Goal: Task Accomplishment & Management: Complete application form

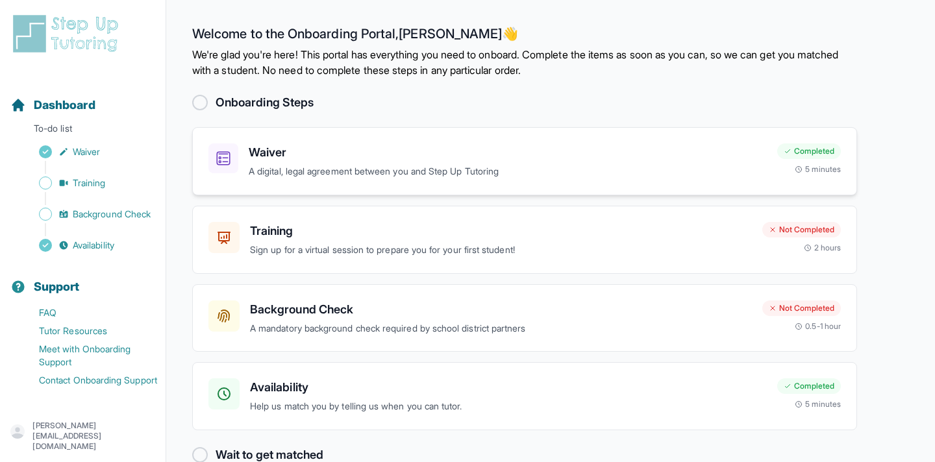
click at [433, 180] on div "Waiver A digital, legal agreement between you and Step Up Tutoring Completed 5 …" at bounding box center [524, 161] width 665 height 68
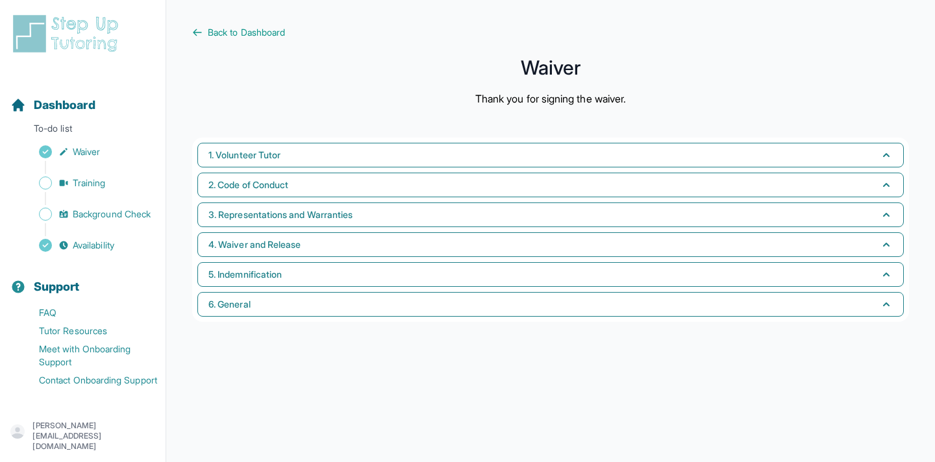
click at [426, 201] on div "1. Volunteer Tutor 2. Code of Conduct 3. Representations and Warranties 4. Waiv…" at bounding box center [550, 230] width 717 height 184
click at [256, 27] on span "Back to Dashboard" at bounding box center [246, 32] width 77 height 13
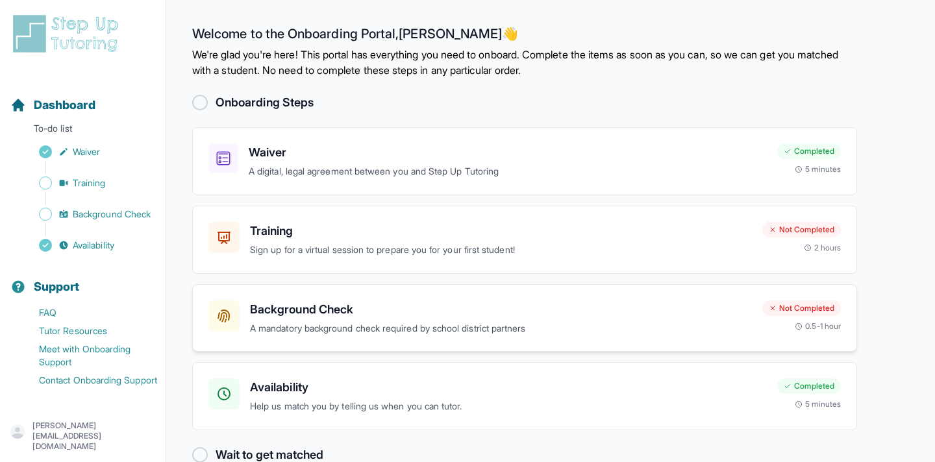
click at [307, 312] on h3 "Background Check" at bounding box center [501, 310] width 502 height 18
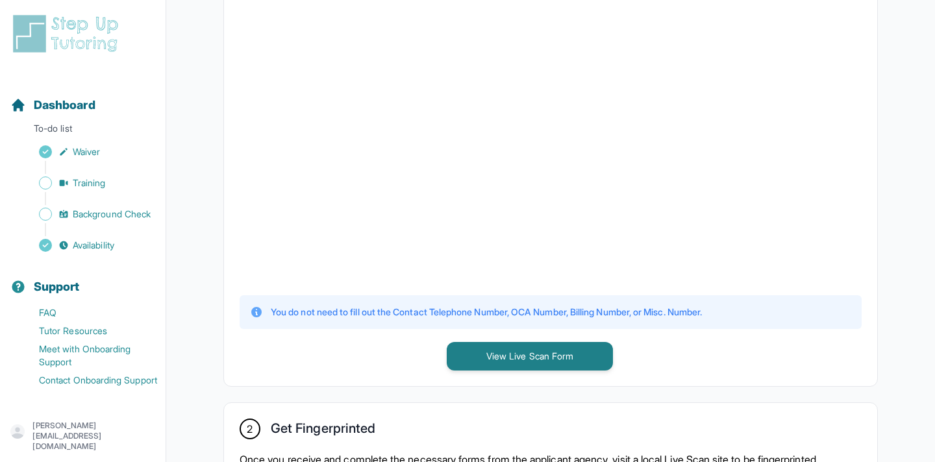
scroll to position [402, 0]
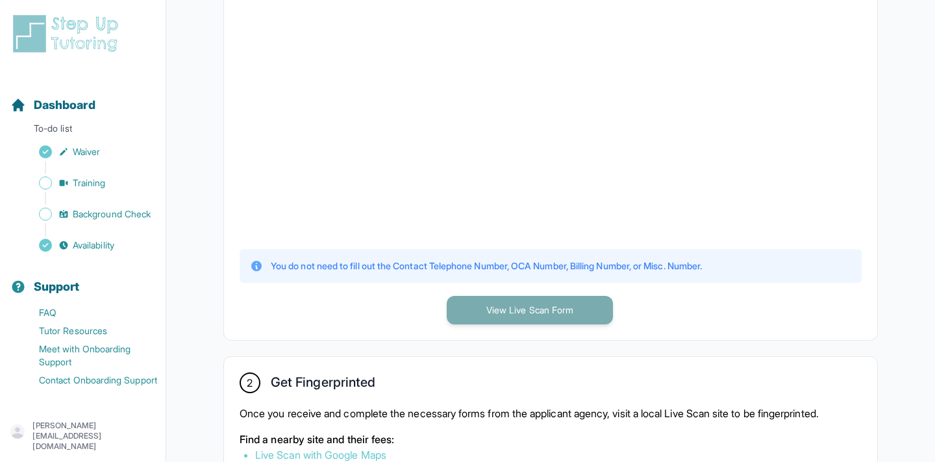
click at [544, 302] on button "View Live Scan Form" at bounding box center [530, 310] width 166 height 29
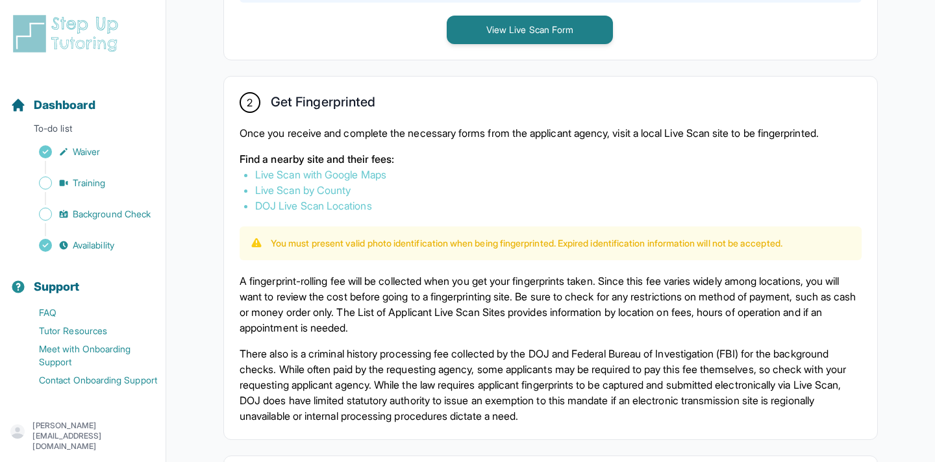
scroll to position [653, 0]
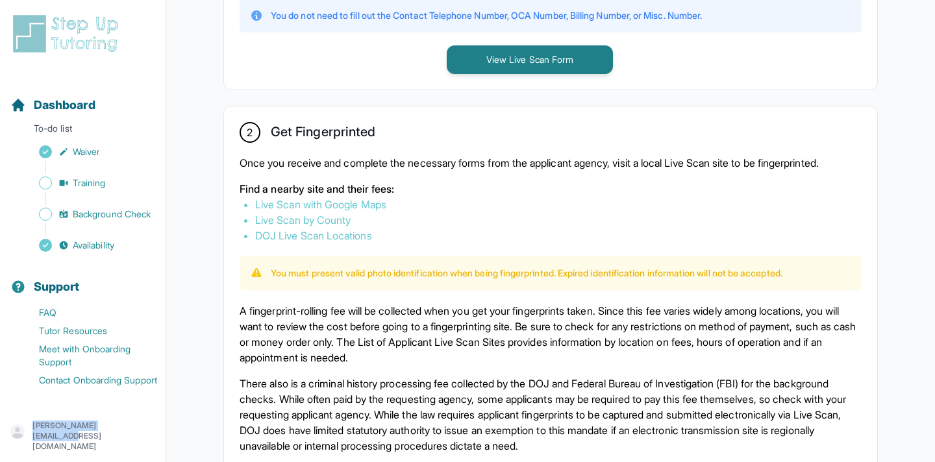
drag, startPoint x: 145, startPoint y: 437, endPoint x: 43, endPoint y: 439, distance: 101.9
click at [43, 439] on div "karen@productrebels.com" at bounding box center [82, 436] width 145 height 31
copy p "aren@productrebels.com"
click at [144, 435] on div "karen@productrebels.com" at bounding box center [82, 436] width 145 height 31
drag, startPoint x: 144, startPoint y: 435, endPoint x: 44, endPoint y: 436, distance: 100.0
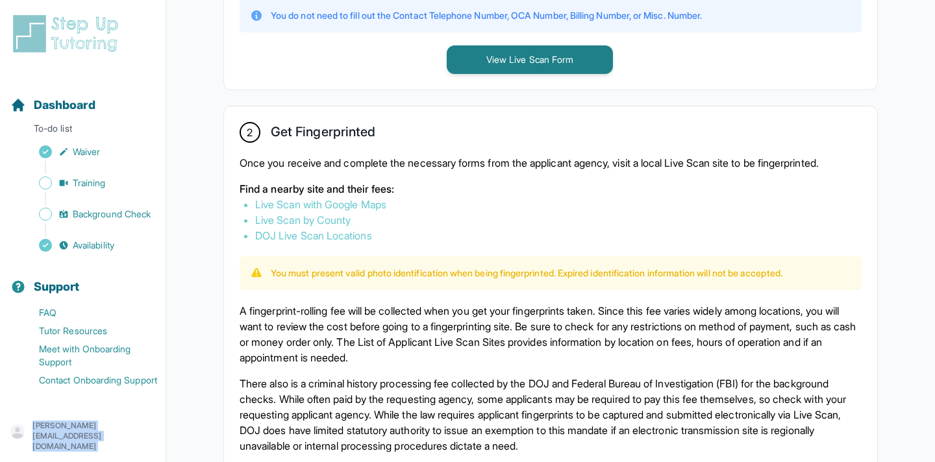
click at [44, 436] on div "karen@productrebels.com" at bounding box center [82, 436] width 145 height 31
copy div "karen@productrebels.com"
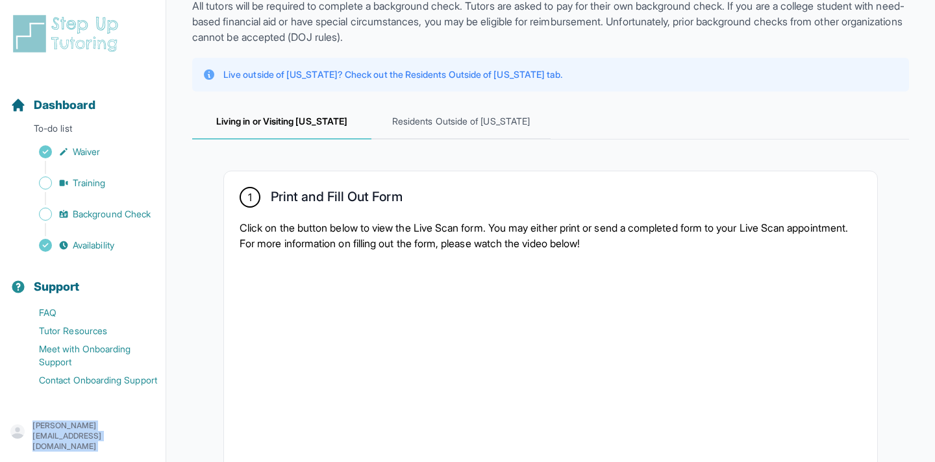
scroll to position [0, 0]
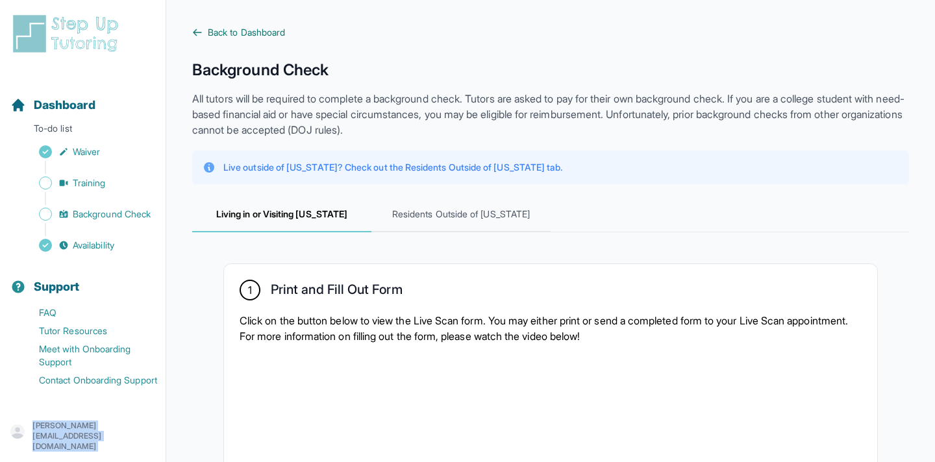
click at [285, 34] on span "Back to Dashboard" at bounding box center [246, 32] width 77 height 13
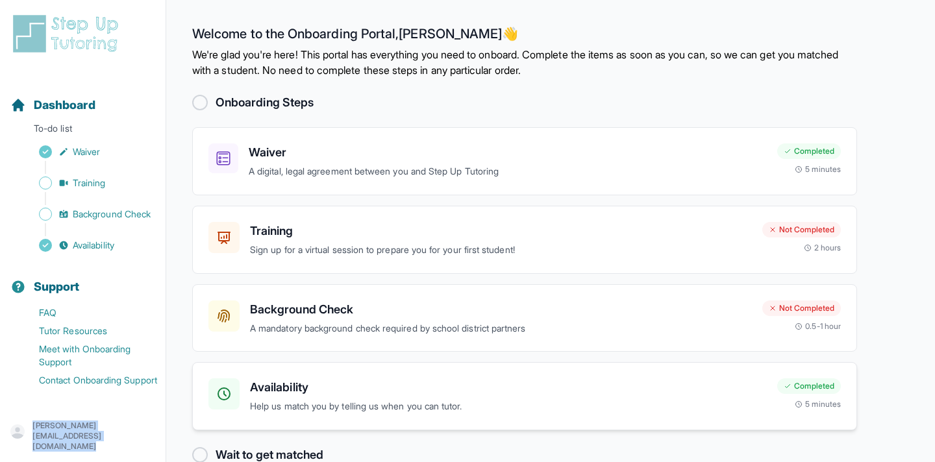
click at [367, 400] on p "Help us match you by telling us when you can tutor." at bounding box center [508, 406] width 517 height 15
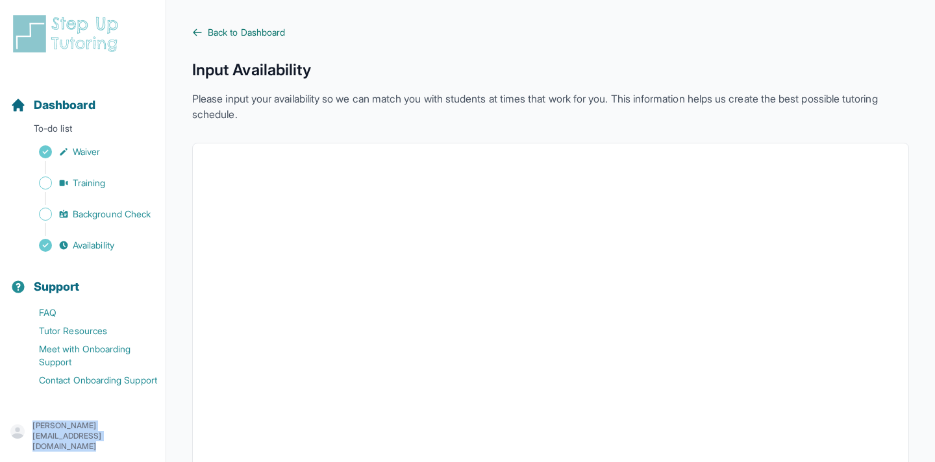
click at [276, 29] on span "Back to Dashboard" at bounding box center [246, 32] width 77 height 13
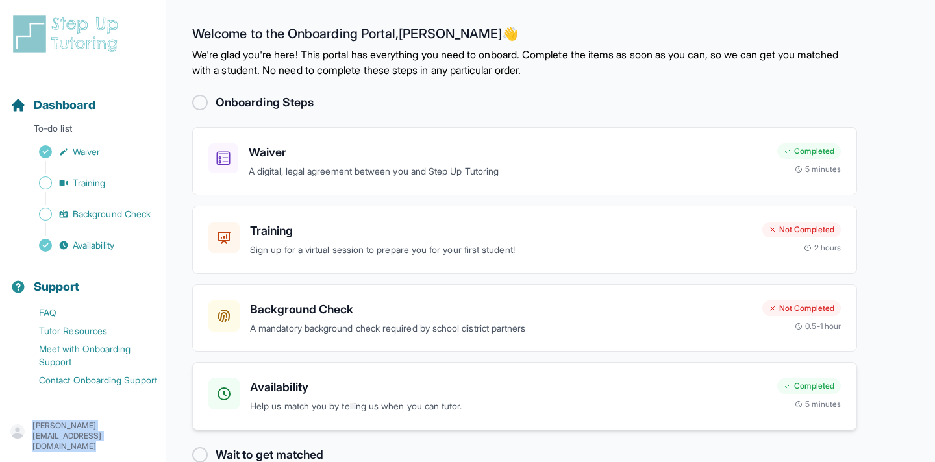
click at [336, 399] on p "Help us match you by telling us when you can tutor." at bounding box center [508, 406] width 517 height 15
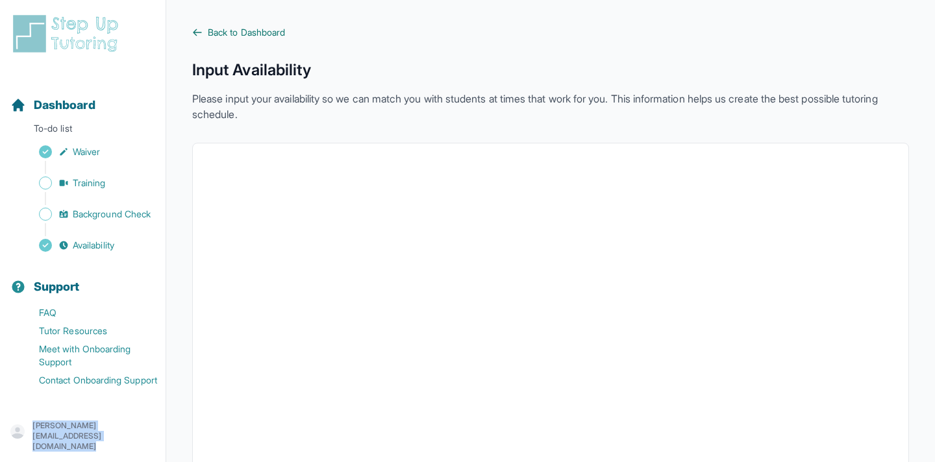
click at [265, 31] on span "Back to Dashboard" at bounding box center [246, 32] width 77 height 13
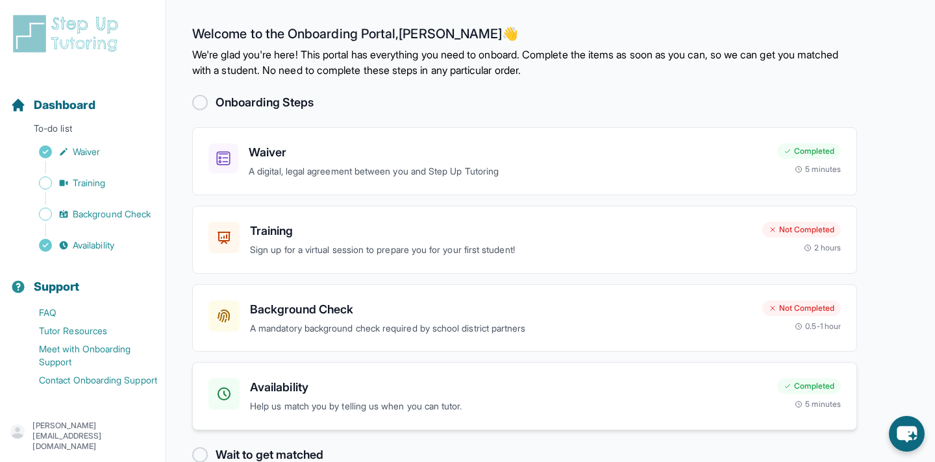
click at [293, 386] on h3 "Availability" at bounding box center [508, 387] width 517 height 18
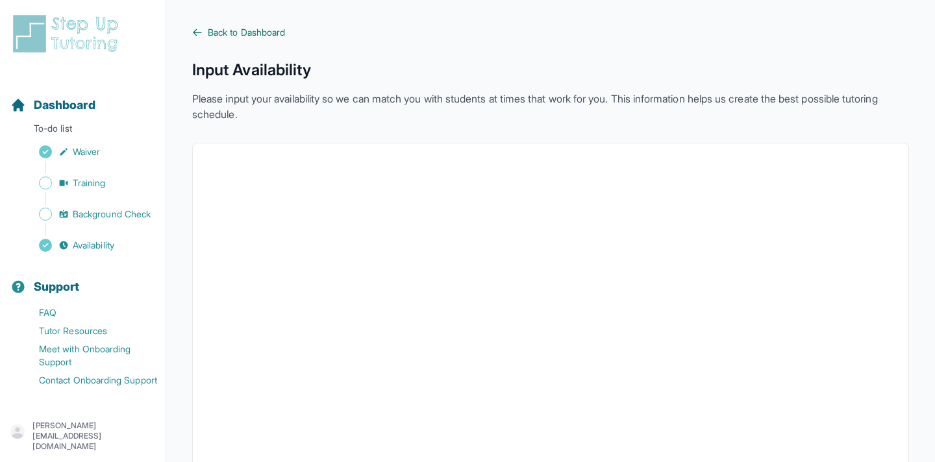
click at [275, 35] on span "Back to Dashboard" at bounding box center [246, 32] width 77 height 13
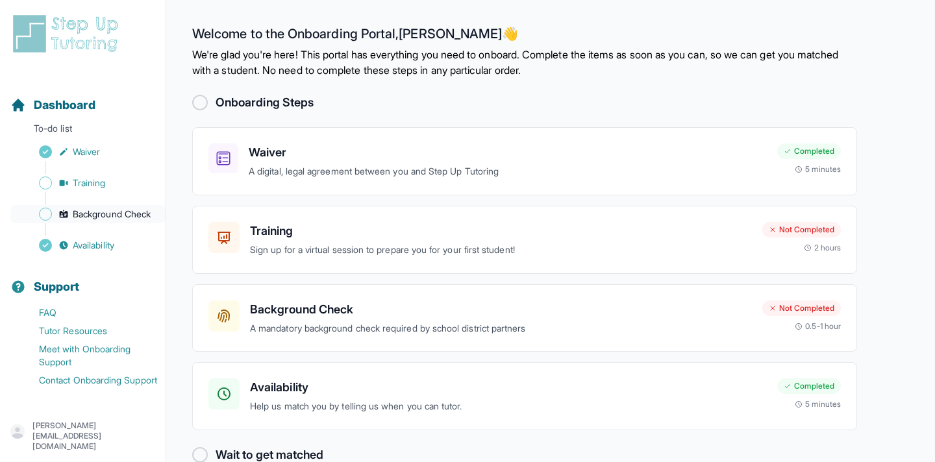
click at [123, 209] on span "Background Check" at bounding box center [112, 214] width 78 height 13
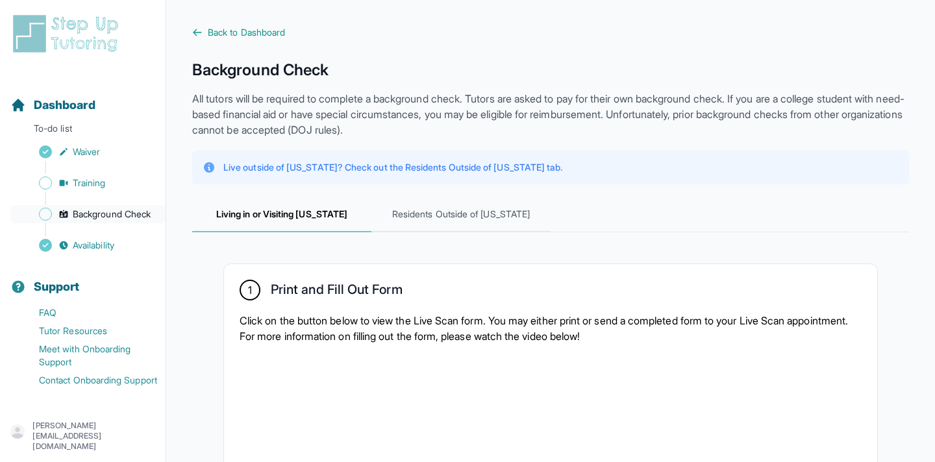
click at [114, 210] on span "Background Check" at bounding box center [112, 214] width 78 height 13
click at [230, 38] on span "Back to Dashboard" at bounding box center [246, 32] width 77 height 13
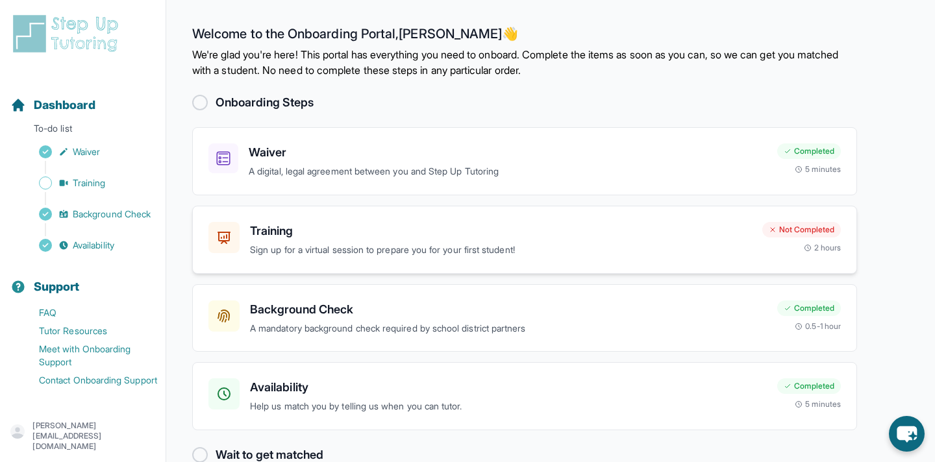
click at [307, 228] on h3 "Training" at bounding box center [501, 231] width 502 height 18
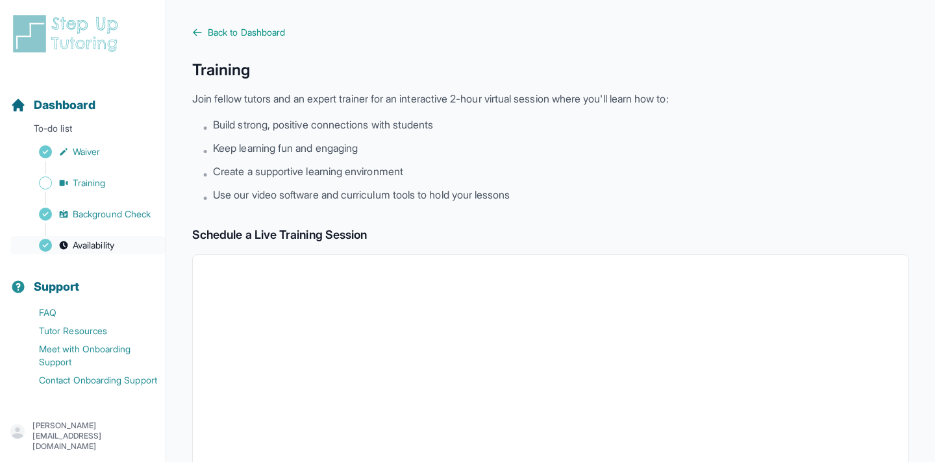
click at [69, 241] on link "Availability" at bounding box center [87, 245] width 155 height 18
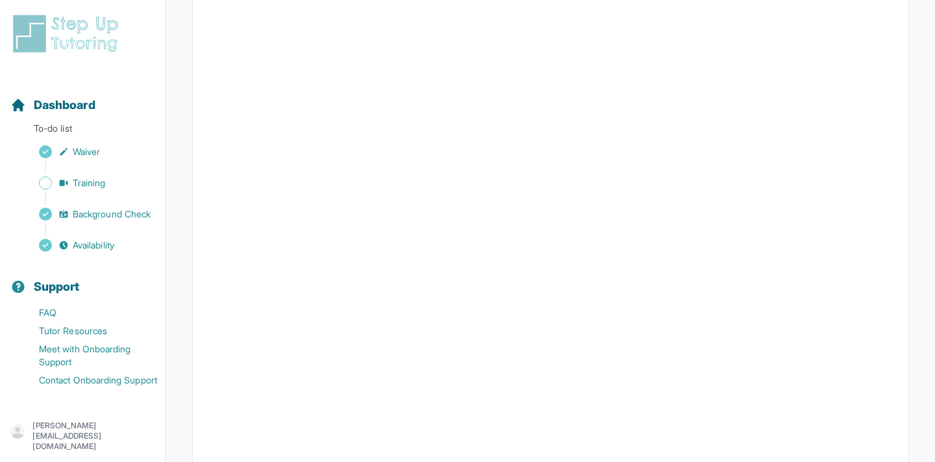
scroll to position [292, 0]
click at [119, 182] on link "Training" at bounding box center [87, 183] width 155 height 18
click at [338, 414] on button "I can't make any of these dates" at bounding box center [279, 412] width 143 height 16
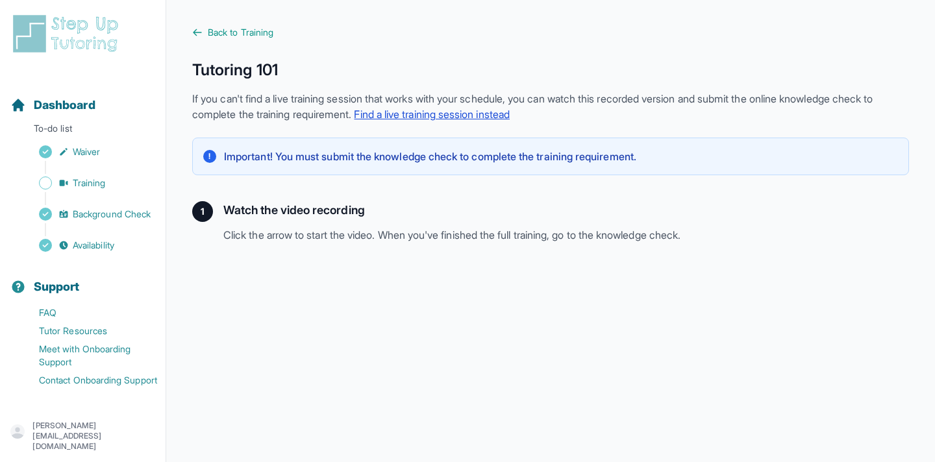
click at [495, 117] on link "Find a live training session instead" at bounding box center [432, 114] width 156 height 13
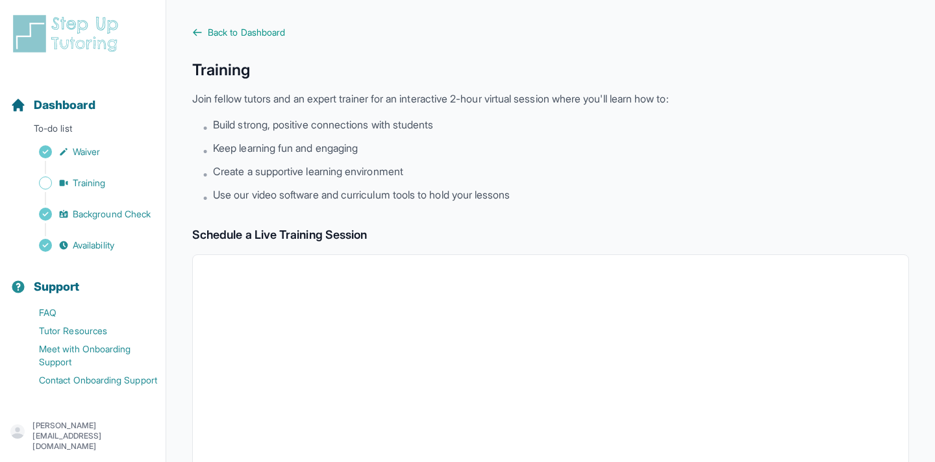
scroll to position [452, 0]
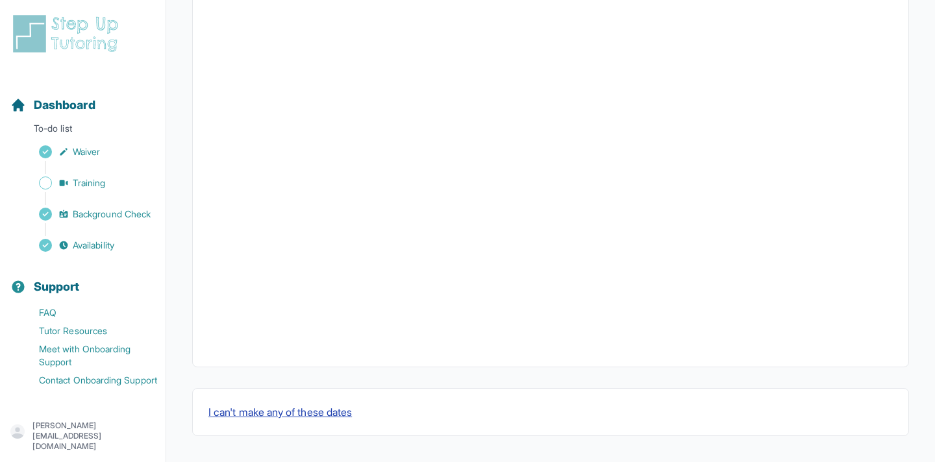
click at [283, 415] on button "I can't make any of these dates" at bounding box center [279, 412] width 143 height 16
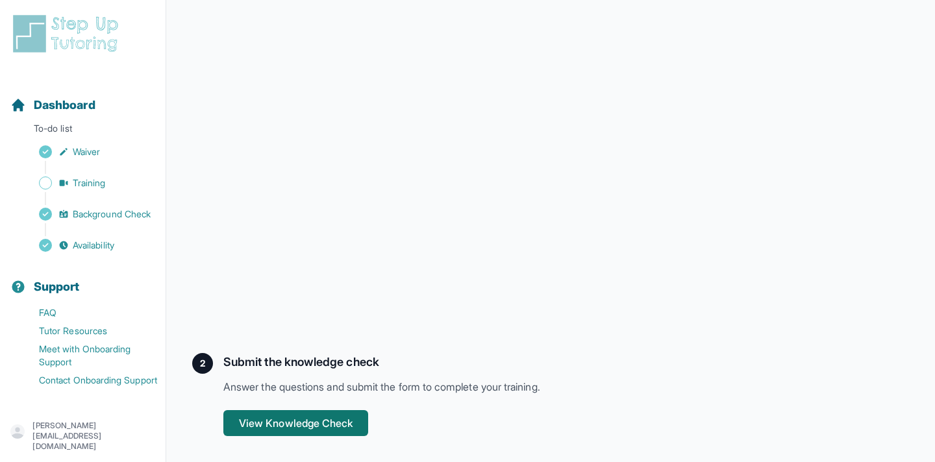
click at [319, 422] on button "View Knowledge Check" at bounding box center [295, 423] width 145 height 26
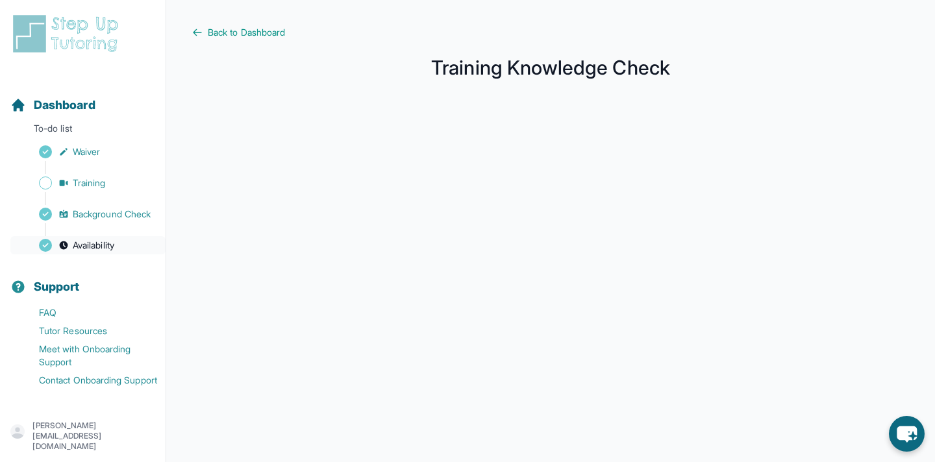
click at [95, 243] on span "Availability" at bounding box center [94, 245] width 42 height 13
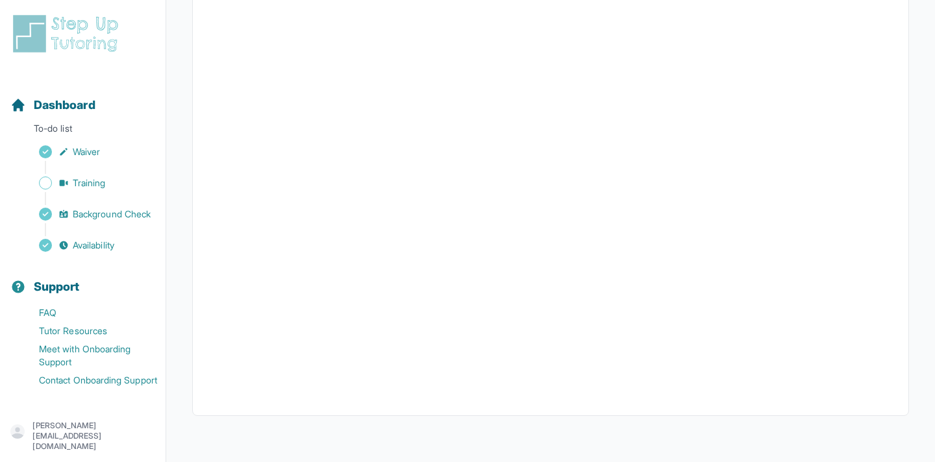
scroll to position [292, 0]
click at [75, 190] on link "Training" at bounding box center [87, 183] width 155 height 18
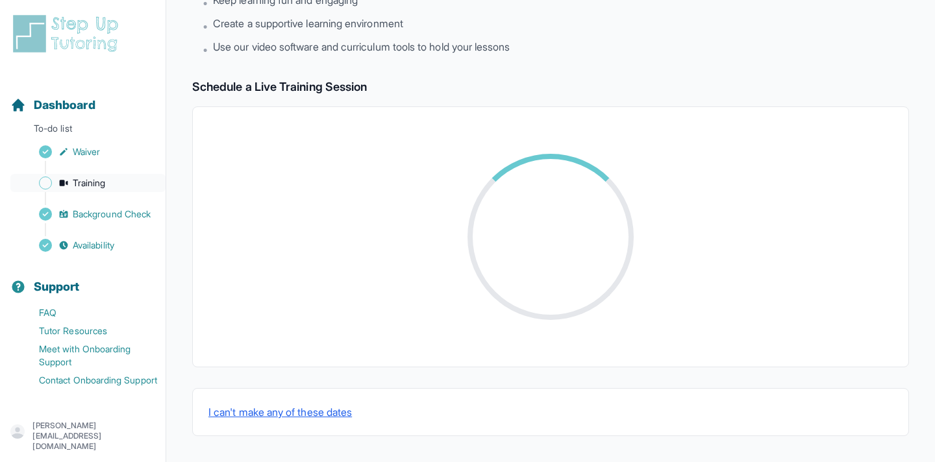
scroll to position [292, 0]
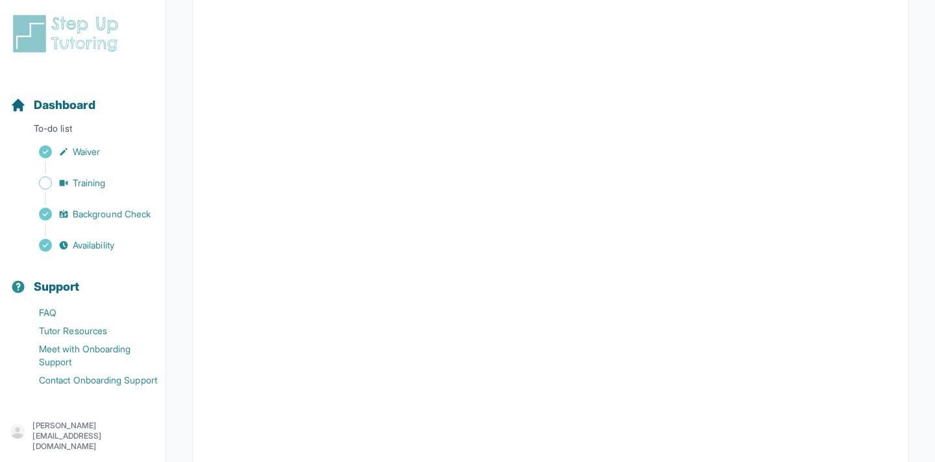
click at [111, 430] on div "[PERSON_NAME][EMAIL_ADDRESS][DOMAIN_NAME]" at bounding box center [82, 436] width 145 height 31
click at [97, 400] on link "Sign Out" at bounding box center [83, 400] width 140 height 23
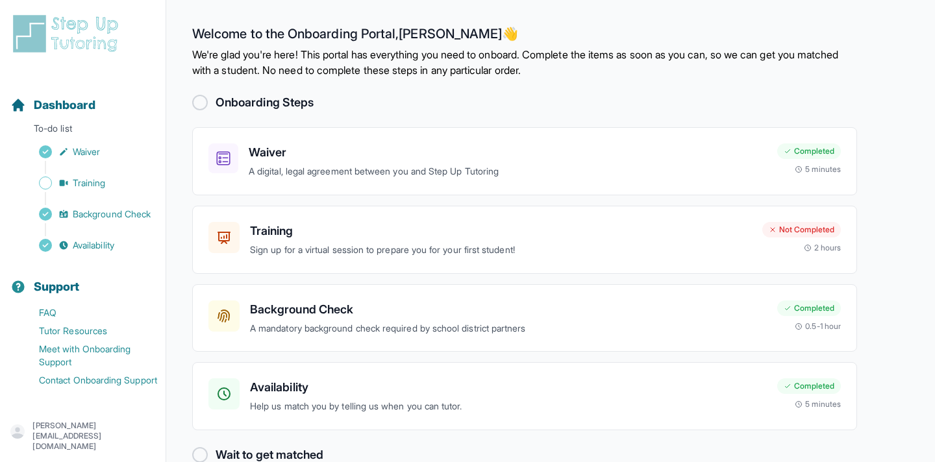
click at [93, 434] on p "karen@productrebels.com" at bounding box center [93, 436] width 123 height 31
click at [77, 406] on link "Sign Out" at bounding box center [83, 400] width 140 height 23
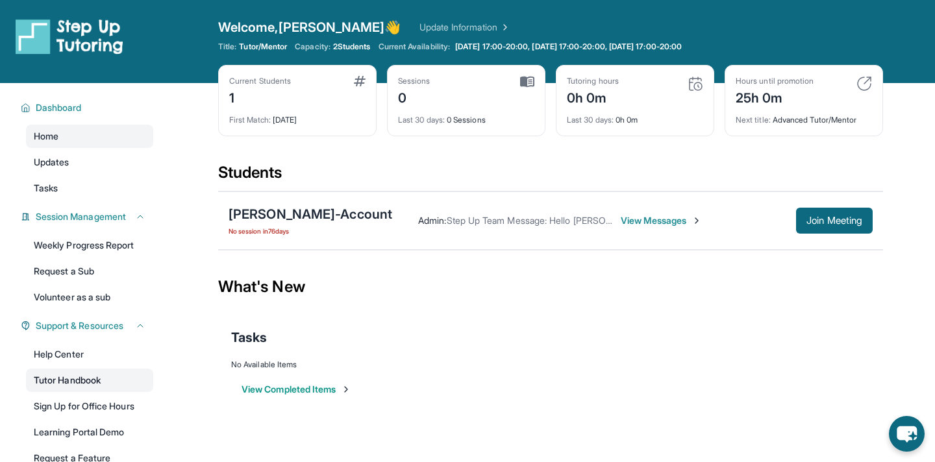
scroll to position [99, 0]
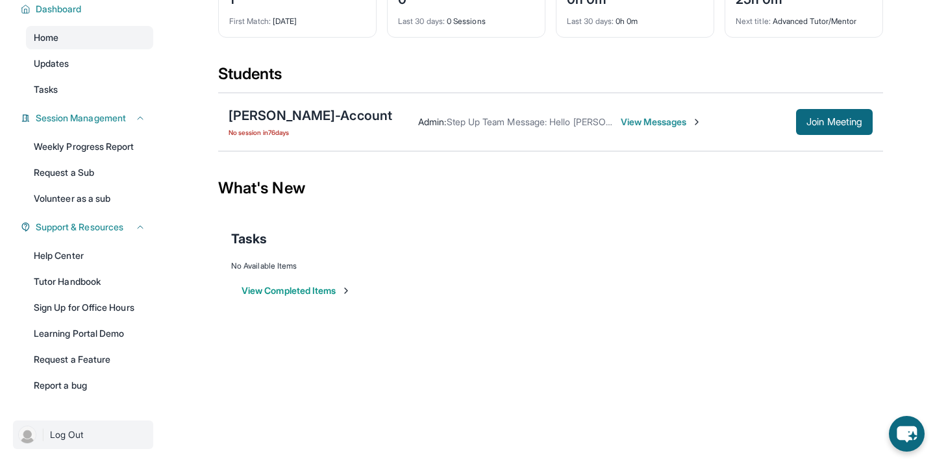
click at [76, 429] on span "Log Out" at bounding box center [67, 434] width 34 height 13
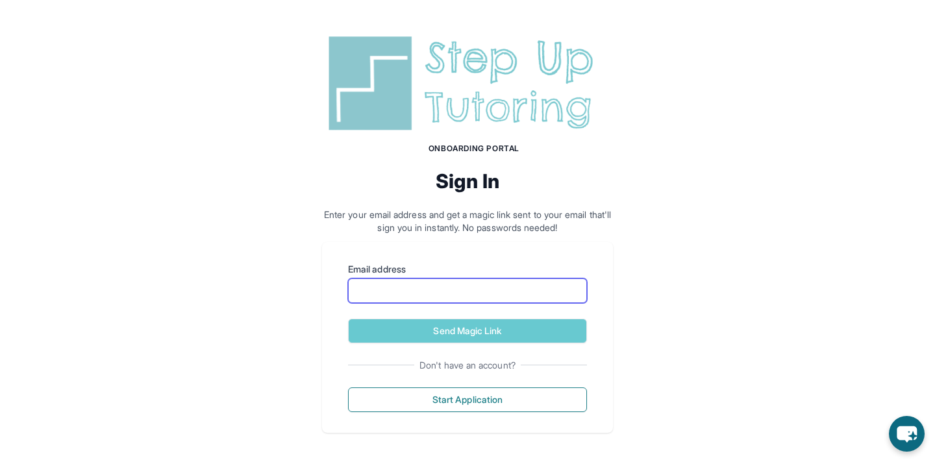
click at [527, 297] on input "Email address" at bounding box center [467, 290] width 239 height 25
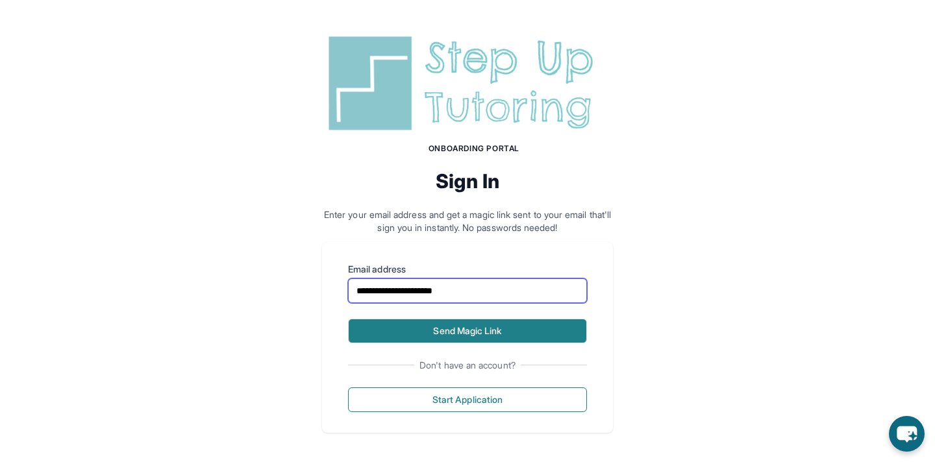
type input "**********"
click at [522, 337] on button "Send Magic Link" at bounding box center [467, 331] width 239 height 25
